Goal: Check status: Check status

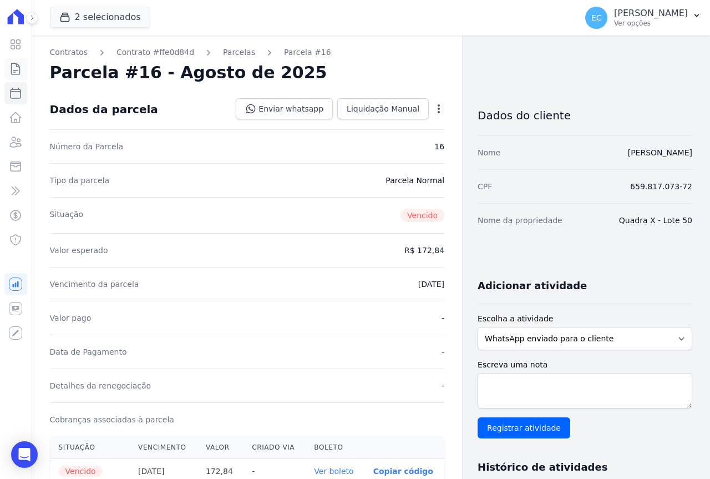
click at [9, 74] on icon at bounding box center [15, 68] width 13 height 13
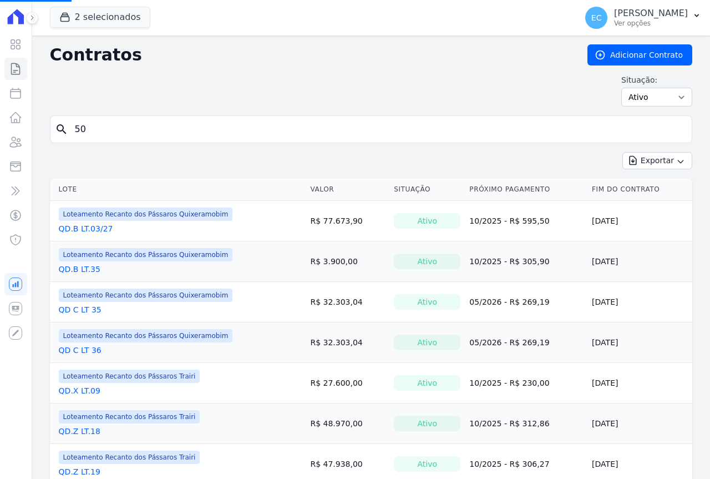
click at [92, 131] on input "50" at bounding box center [377, 129] width 619 height 22
click at [92, 131] on input "search" at bounding box center [377, 129] width 619 height 22
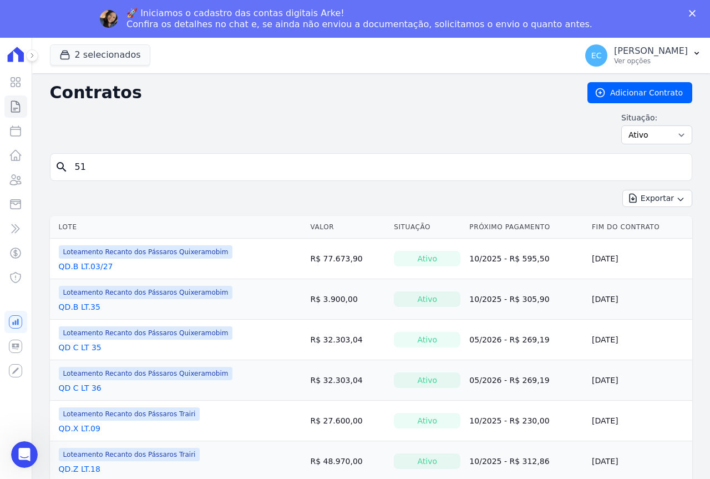
type input "51"
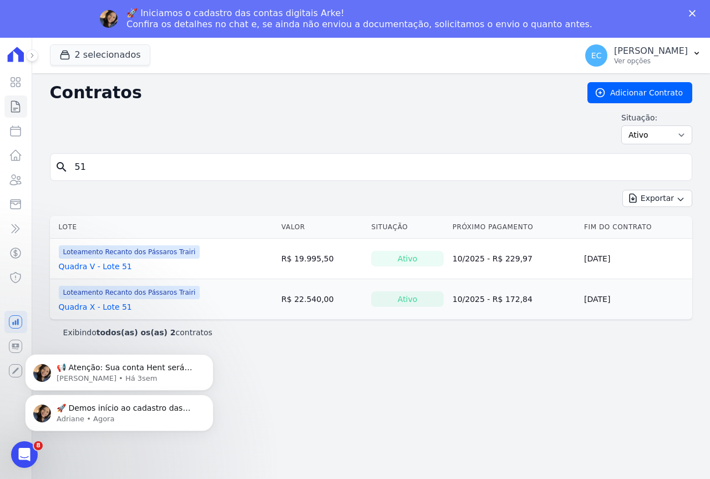
click at [99, 308] on div "🚀 Demos início ao cadastro das Contas Digitais Arke! Iniciamos a abertura para …" at bounding box center [119, 361] width 204 height 139
click at [84, 307] on div "🚀 Demos início ao cadastro das Contas Digitais Arke! Iniciamos a abertura para …" at bounding box center [119, 361] width 204 height 139
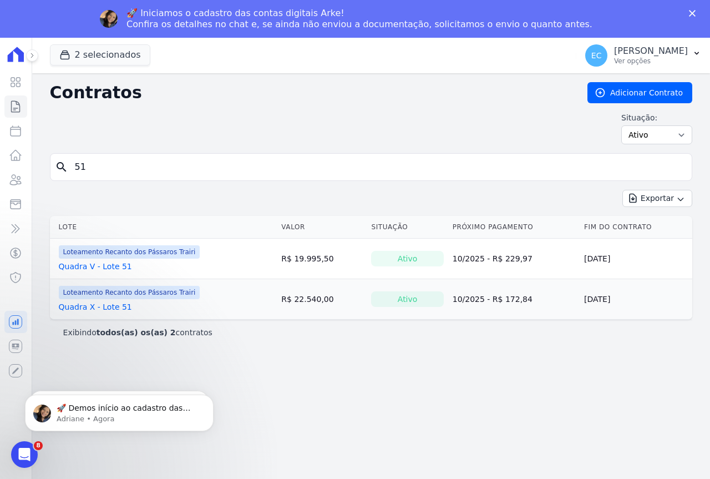
click at [691, 12] on polygon "Fechar" at bounding box center [692, 13] width 7 height 7
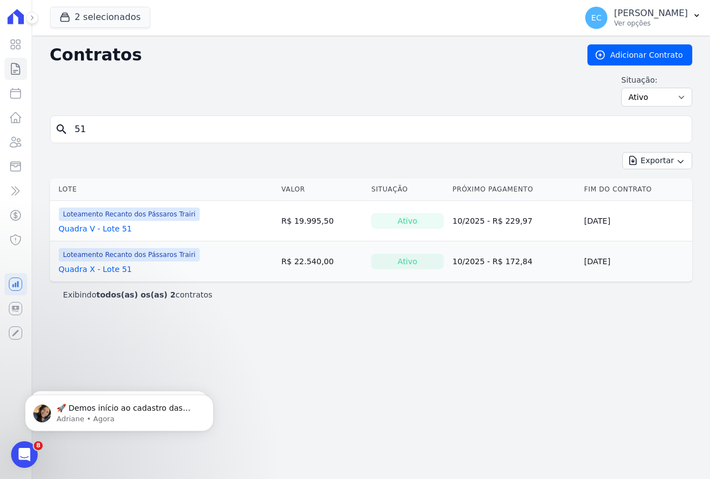
click at [106, 270] on link "Quadra X - Lote 51" at bounding box center [95, 268] width 73 height 11
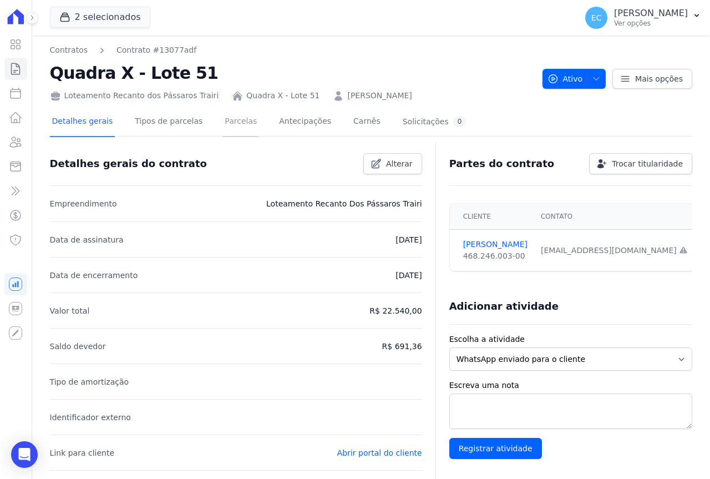
click at [235, 118] on link "Parcelas" at bounding box center [240, 122] width 37 height 29
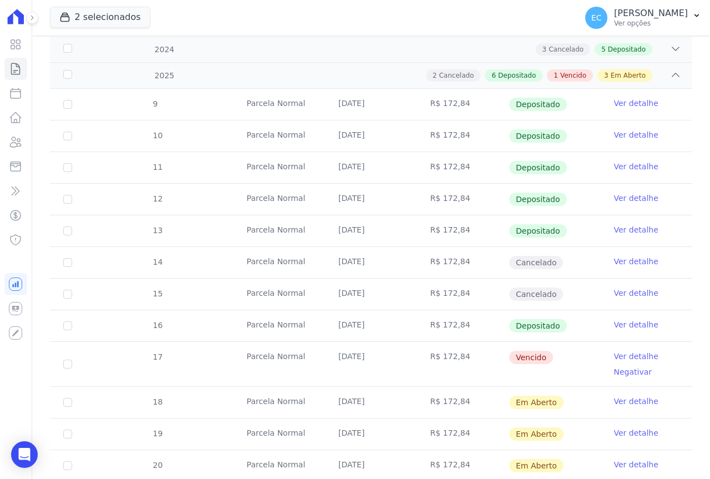
scroll to position [207, 0]
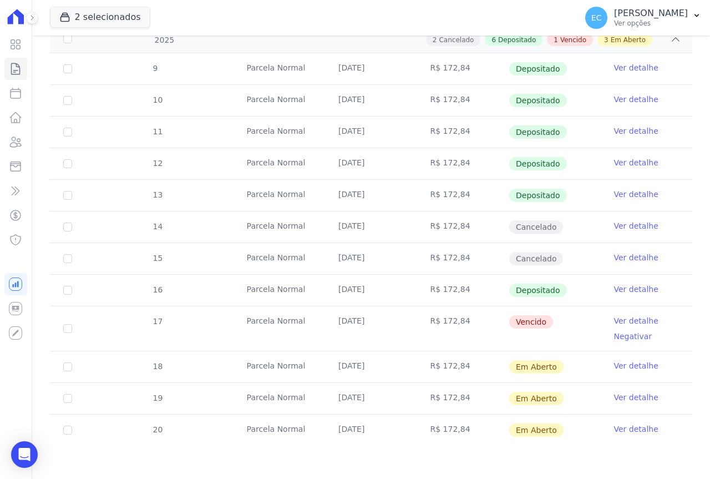
click at [627, 318] on link "Ver detalhe" at bounding box center [636, 320] width 44 height 11
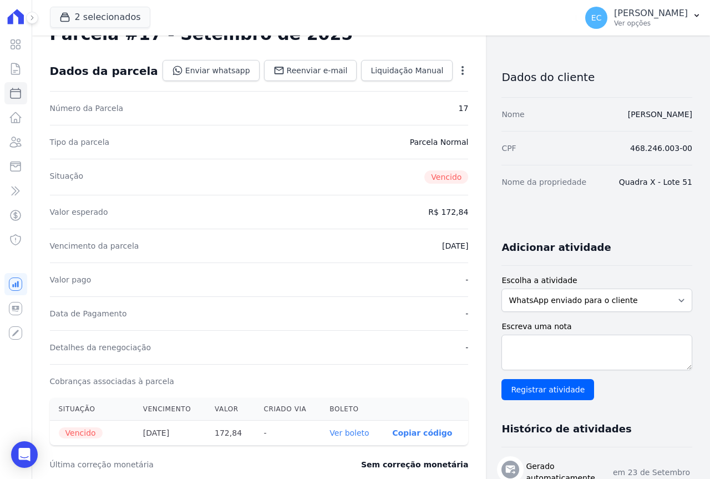
scroll to position [55, 0]
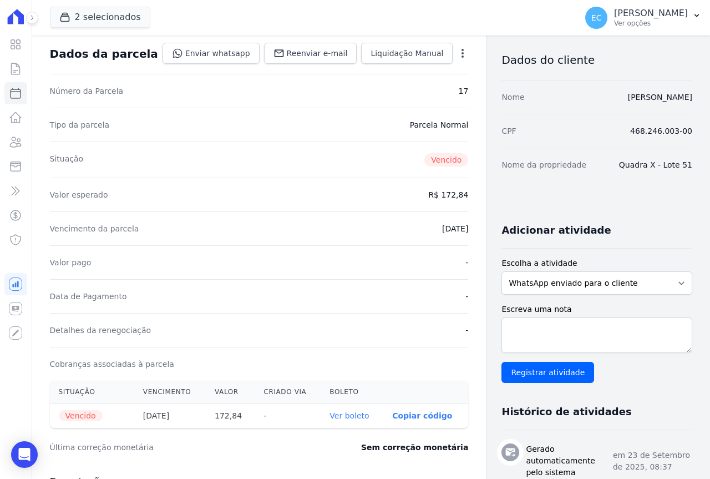
click at [335, 413] on link "Ver boleto" at bounding box center [348, 415] width 39 height 9
click at [21, 73] on icon at bounding box center [15, 68] width 13 height 13
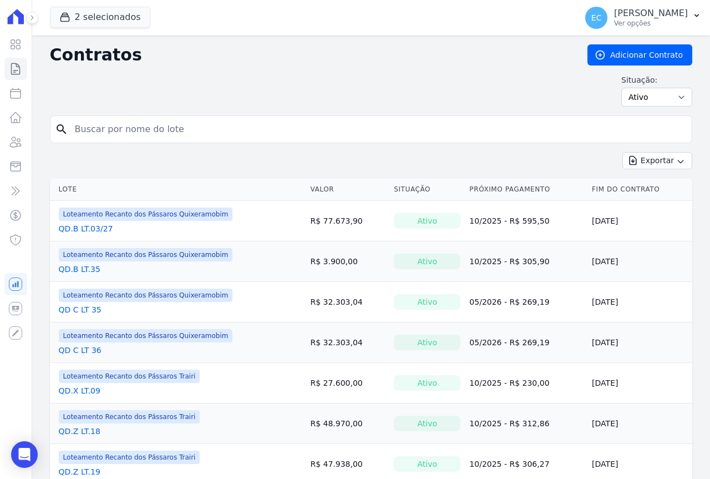
click at [119, 135] on input "search" at bounding box center [377, 129] width 619 height 22
type input "52"
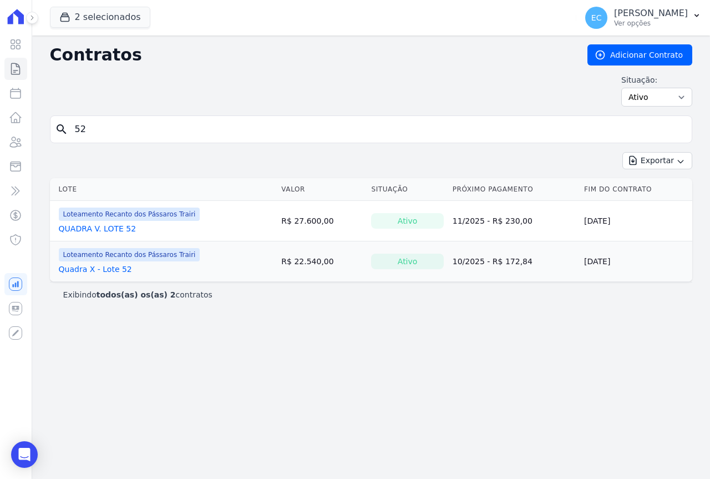
click at [108, 270] on link "Quadra X - Lote 52" at bounding box center [95, 268] width 73 height 11
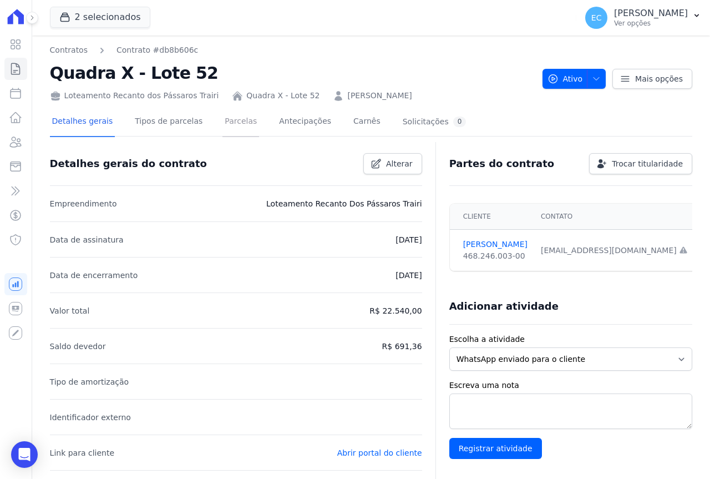
click at [222, 125] on link "Parcelas" at bounding box center [240, 122] width 37 height 29
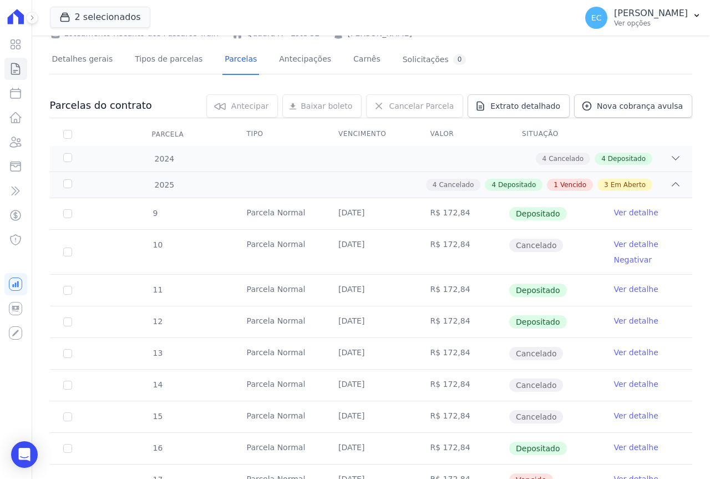
scroll to position [220, 0]
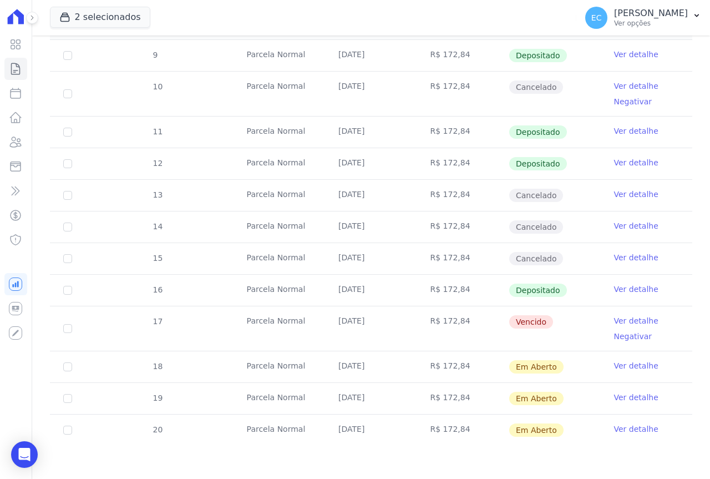
click at [621, 321] on link "Ver detalhe" at bounding box center [636, 320] width 44 height 11
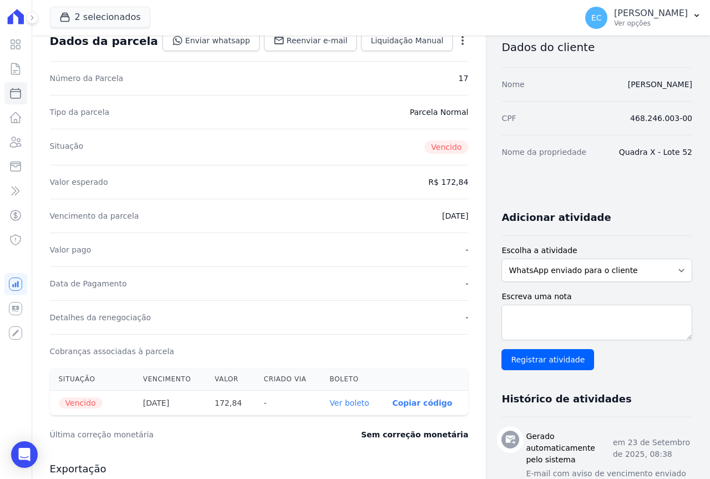
scroll to position [222, 0]
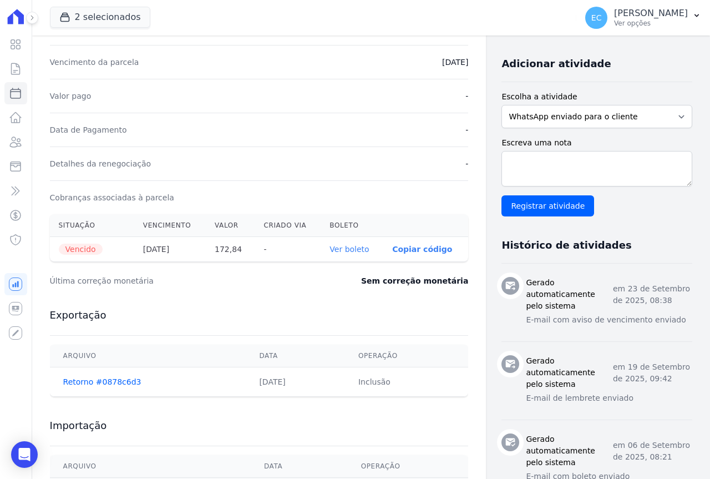
click at [329, 247] on link "Ver boleto" at bounding box center [348, 249] width 39 height 9
